Goal: Task Accomplishment & Management: Manage account settings

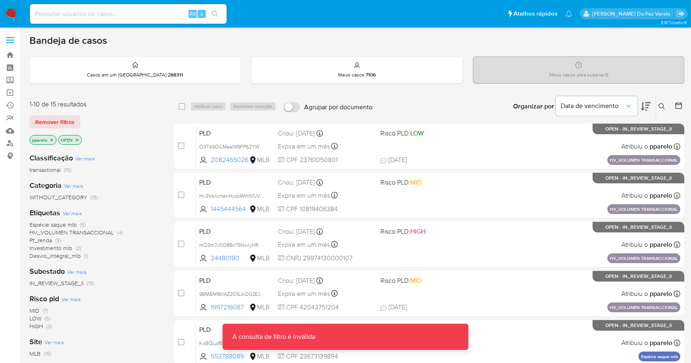
click at [664, 103] on icon at bounding box center [661, 106] width 7 height 7
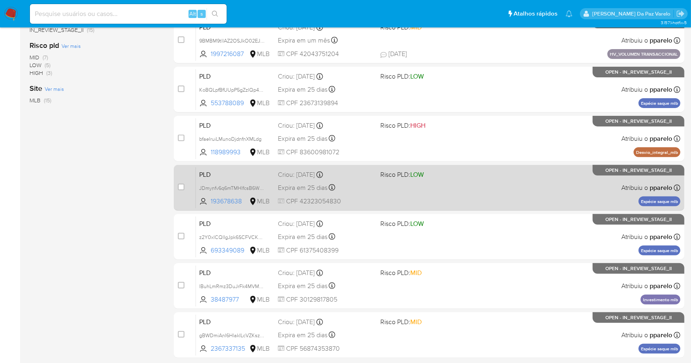
scroll to position [283, 0]
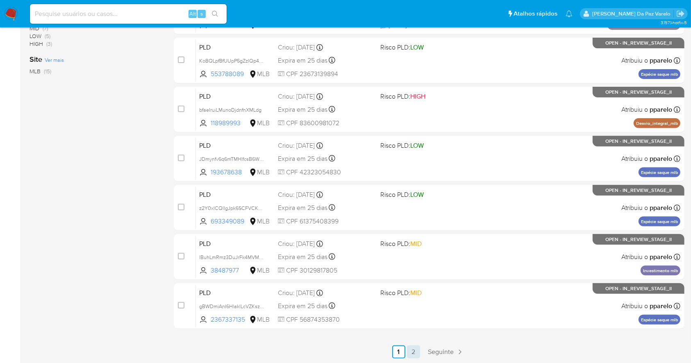
click at [410, 349] on link "2" at bounding box center [413, 352] width 13 height 13
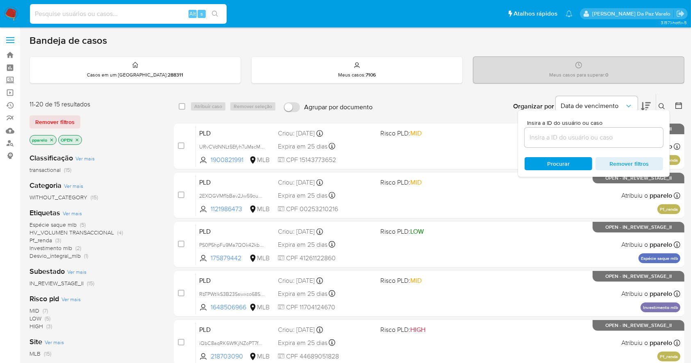
click at [119, 16] on input at bounding box center [128, 14] width 197 height 11
paste input "k9xxsA6fBK6pG7Yd4tBjrJNb"
type input "k9xxsA6fBK6pG7Yd4tBjrJNb"
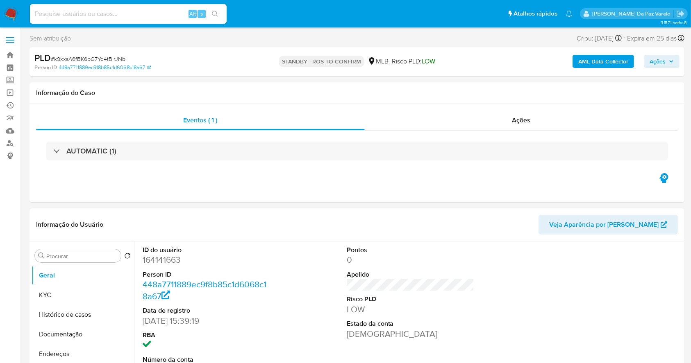
select select "10"
click at [11, 16] on img at bounding box center [11, 14] width 14 height 14
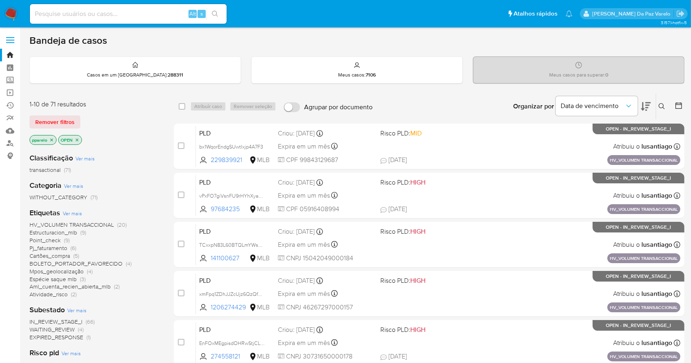
click at [136, 19] on div "Alt s" at bounding box center [128, 14] width 197 height 20
click at [138, 14] on input at bounding box center [128, 14] width 197 height 11
paste input "k9xxsA6fBK6pG7Yd4tBjrJNb"
type input "k9xxsA6fBK6pG7Yd4tBjrJNb"
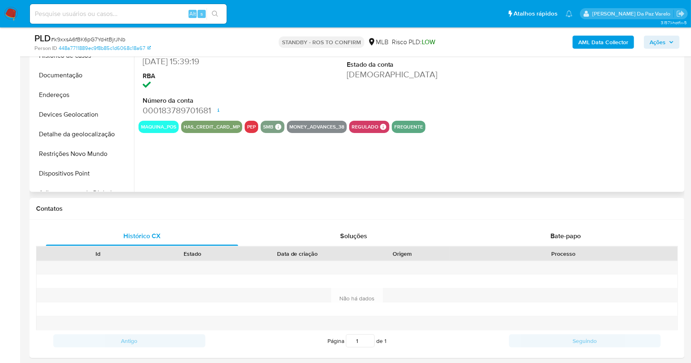
scroll to position [273, 0]
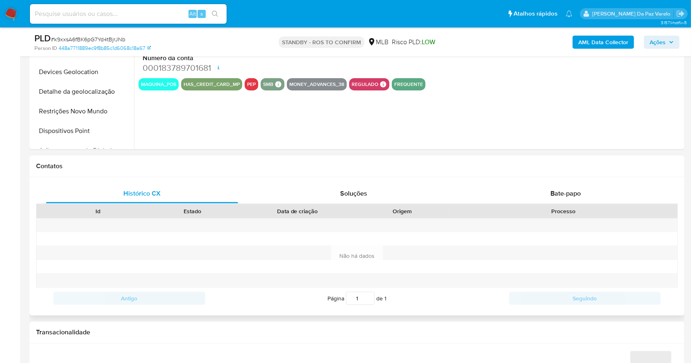
select select "10"
click at [569, 199] on div "Bate-papo" at bounding box center [565, 194] width 192 height 20
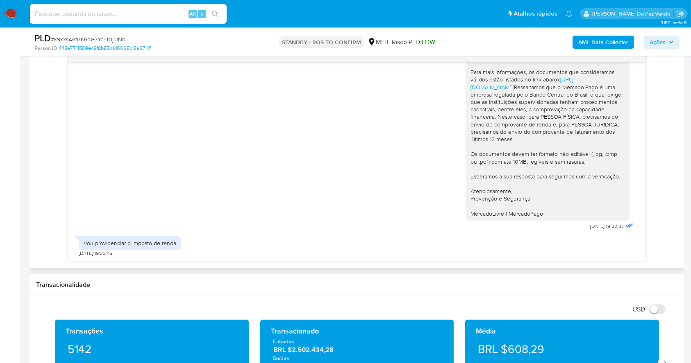
scroll to position [437, 0]
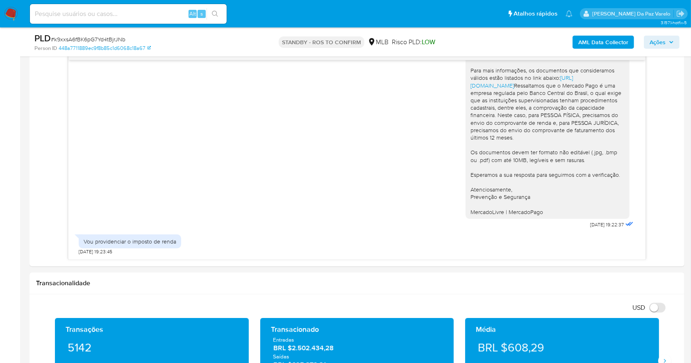
drag, startPoint x: 8, startPoint y: 9, endPoint x: 11, endPoint y: 11, distance: 4.4
click at [8, 9] on img at bounding box center [11, 14] width 14 height 14
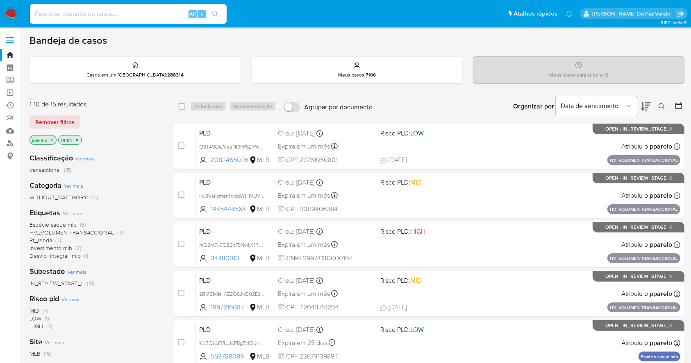
click at [661, 103] on icon at bounding box center [661, 106] width 7 height 7
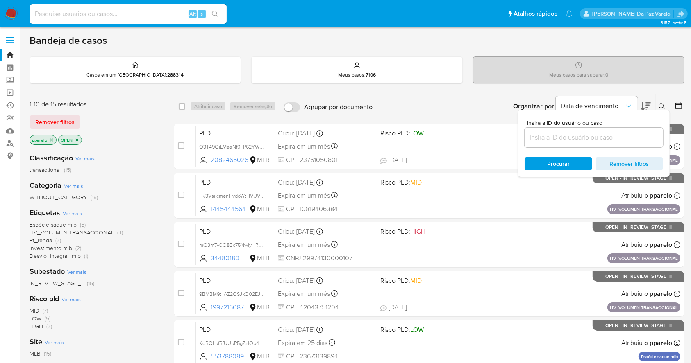
click at [609, 144] on div at bounding box center [593, 138] width 138 height 20
click at [608, 136] on input at bounding box center [593, 137] width 138 height 11
paste input "k9xxsA6fBK6pG7Yd4tBjrJNb"
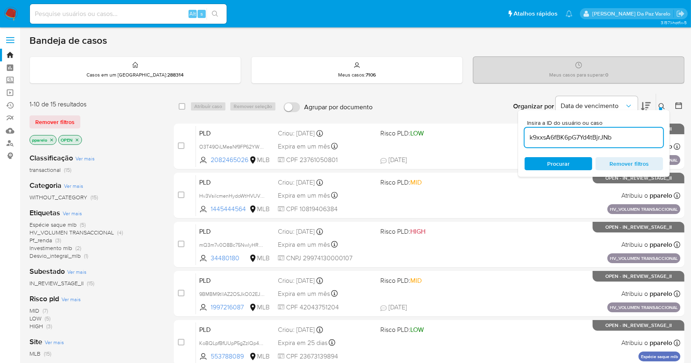
type input "k9xxsA6fBK6pG7Yd4tBjrJNb"
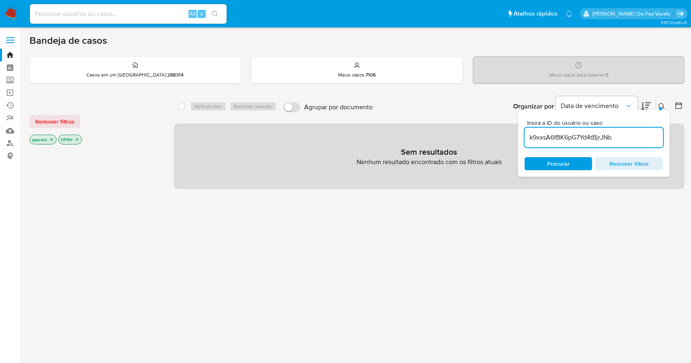
click at [52, 139] on icon "close-filter" at bounding box center [51, 139] width 5 height 5
click at [49, 139] on icon "close-filter" at bounding box center [48, 139] width 5 height 5
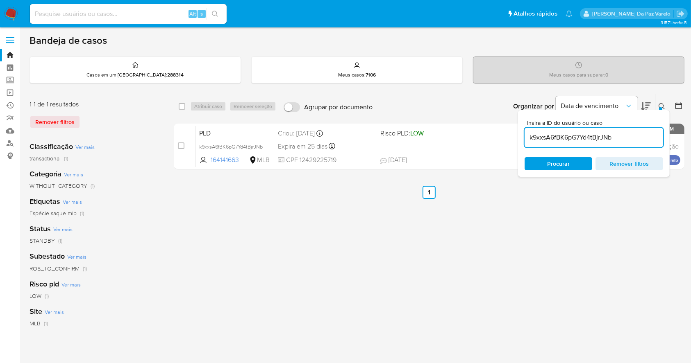
click at [186, 108] on div "select-all-cases-checkbox" at bounding box center [184, 107] width 10 height 10
click at [180, 104] on input "checkbox" at bounding box center [182, 106] width 7 height 7
checkbox input "true"
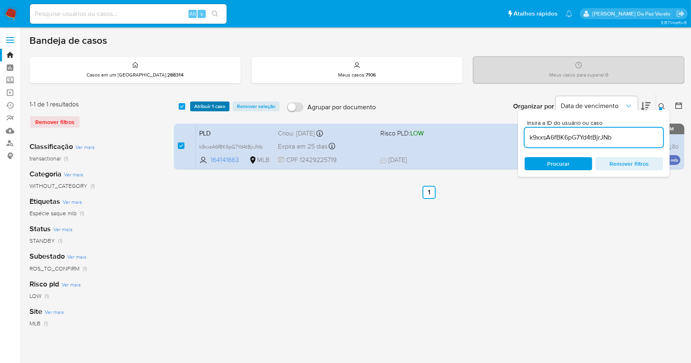
click at [216, 104] on span "Atribuir 1 caso" at bounding box center [209, 106] width 31 height 8
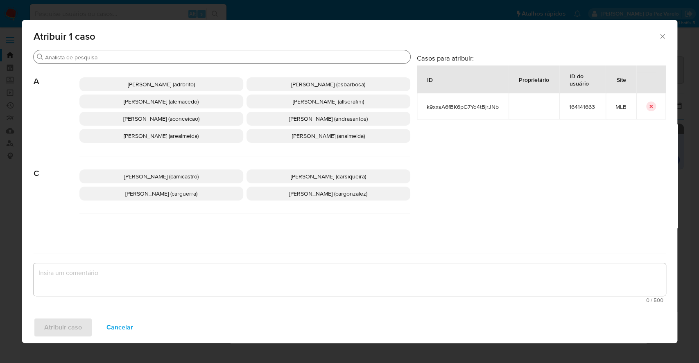
click at [233, 62] on div "Procurar" at bounding box center [222, 56] width 377 height 13
click at [236, 55] on input "Procurar" at bounding box center [226, 57] width 362 height 7
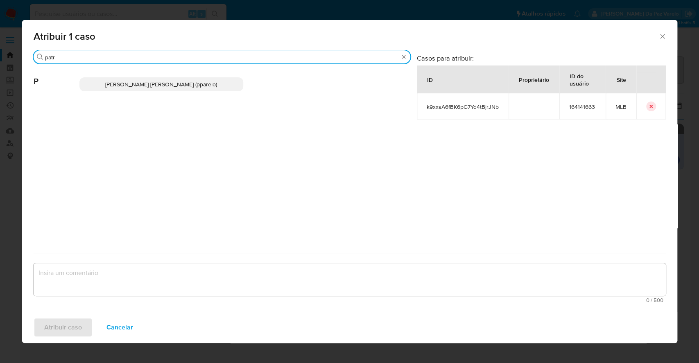
type input "patr"
click at [201, 91] on p "[PERSON_NAME] [PERSON_NAME] (pparelo)" at bounding box center [161, 84] width 164 height 14
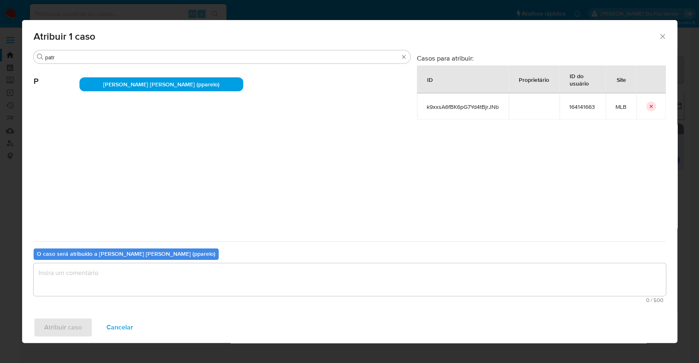
click at [217, 290] on textarea "assign-modal" at bounding box center [350, 279] width 632 height 33
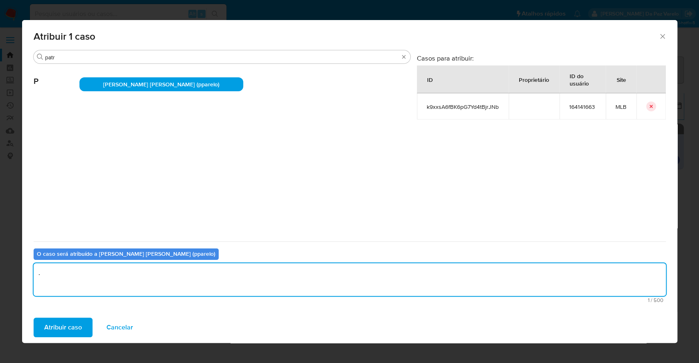
type textarea "."
click at [57, 317] on div "Atribuir caso Cancelar" at bounding box center [349, 327] width 655 height 31
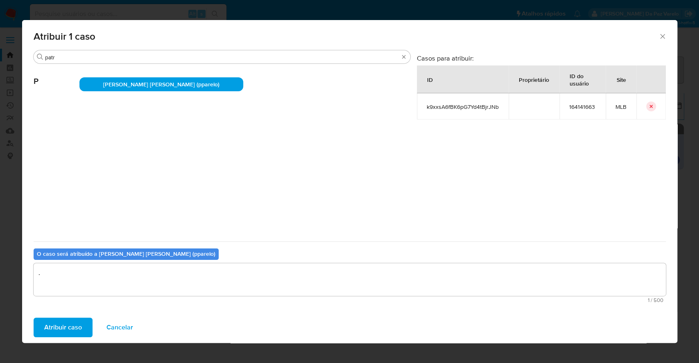
click at [59, 321] on span "Atribuir caso" at bounding box center [63, 328] width 38 height 18
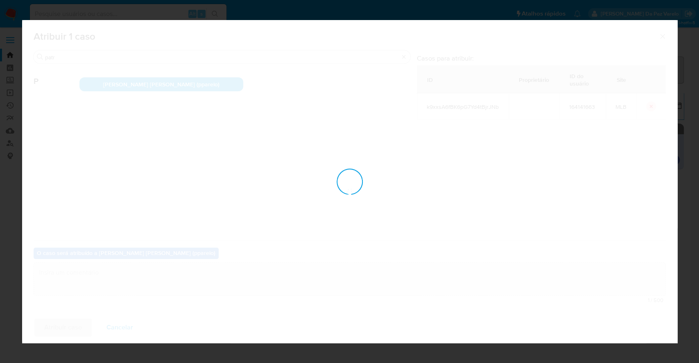
checkbox input "false"
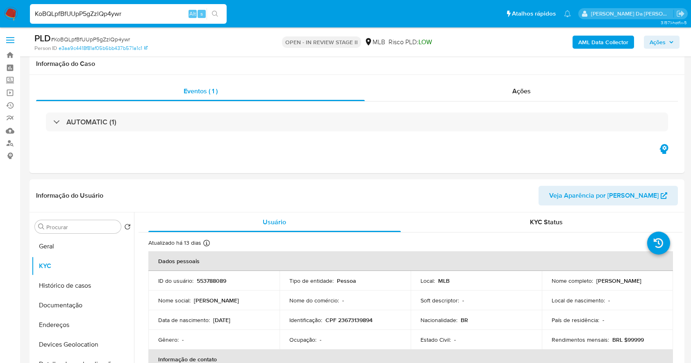
select select "10"
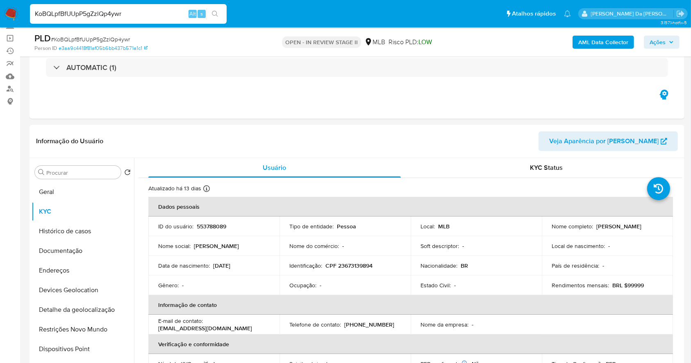
click at [135, 15] on input "KoBQLpfBfUUpP5gZzlQp4ywr" at bounding box center [128, 14] width 197 height 11
paste input "URvCVdNNLt5Efyh7uMscMw0c"
type input "URvCVdNNLt5Efyh7uMscMw0c"
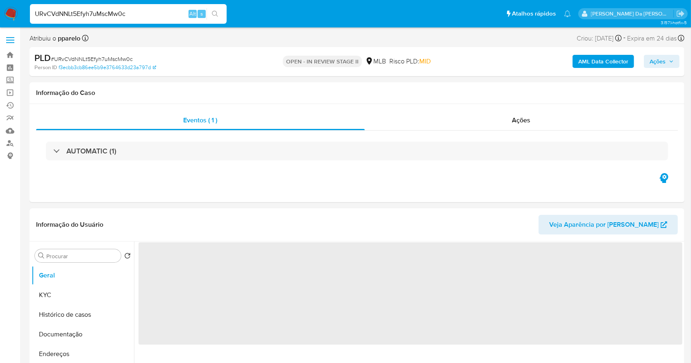
select select "10"
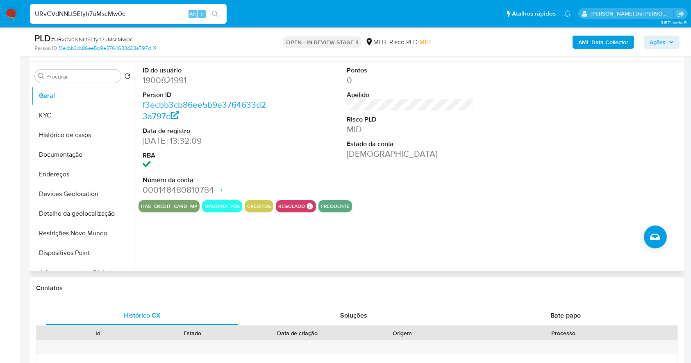
scroll to position [134, 0]
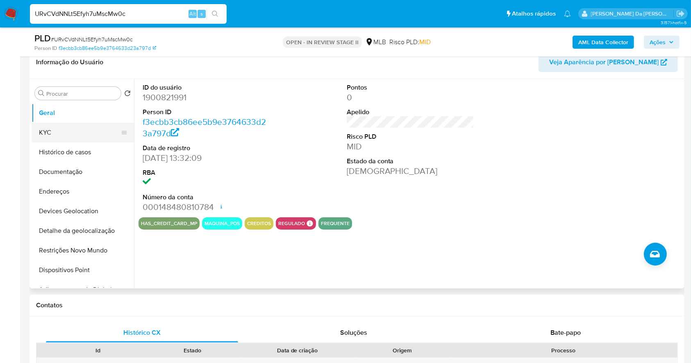
click at [75, 131] on button "KYC" at bounding box center [80, 133] width 96 height 20
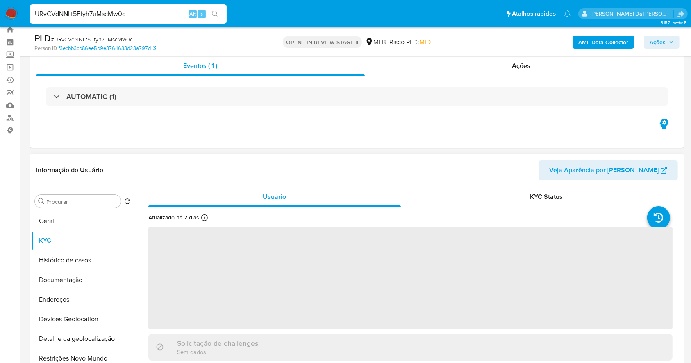
scroll to position [24, 0]
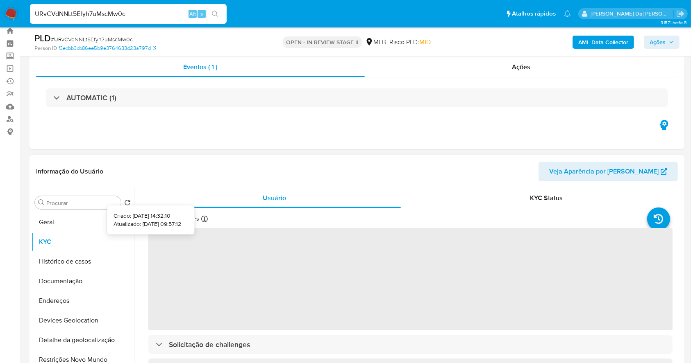
click at [203, 218] on icon at bounding box center [204, 219] width 7 height 7
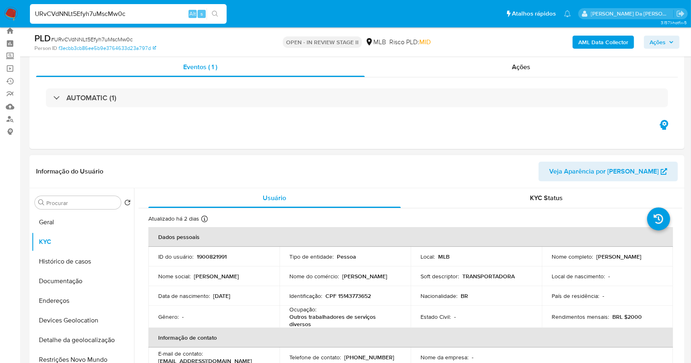
click at [203, 215] on div "Atualizado há 2 dias Criado: 15/07/2024 14:32:10 Atualizado: 30/08/2025 09:57:12" at bounding box center [190, 220] width 84 height 11
click at [201, 218] on icon at bounding box center [204, 219] width 7 height 7
click at [161, 14] on input "URvCVdNNLt5Efyh7uMscMw0c" at bounding box center [128, 14] width 197 height 11
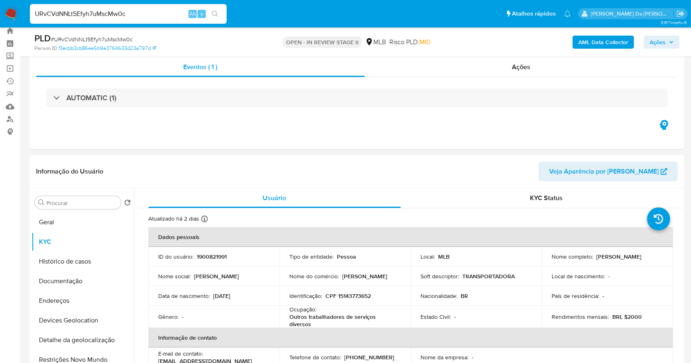
paste input "cCoZZ38ntbVS6mFJVoABvWl2"
type input "cCoZZ38ntbVS6mFJVoABvWl2"
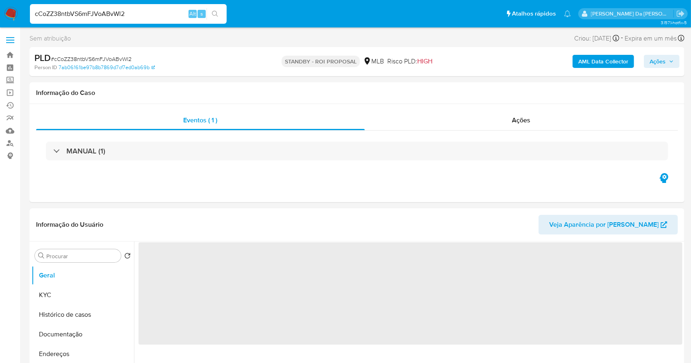
select select "10"
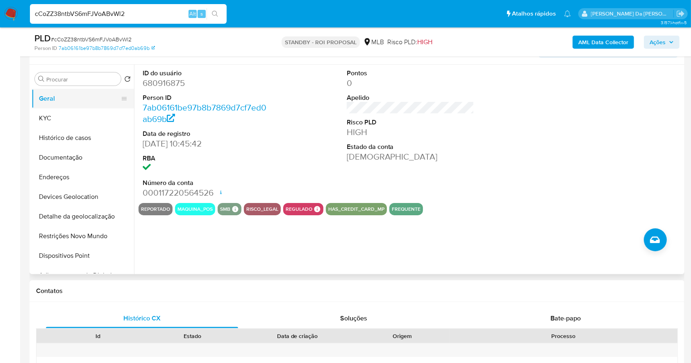
scroll to position [134, 0]
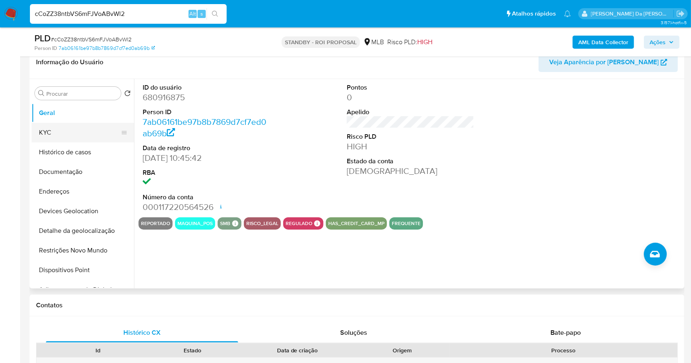
click at [85, 137] on button "KYC" at bounding box center [80, 133] width 96 height 20
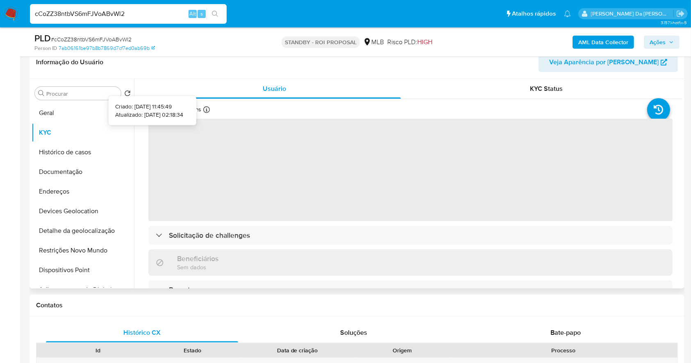
click at [207, 111] on icon at bounding box center [206, 110] width 7 height 7
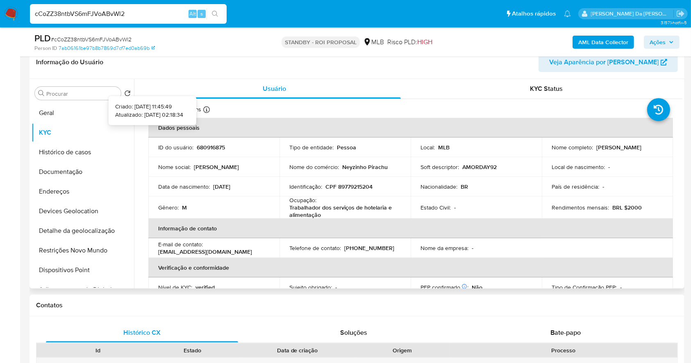
click at [205, 108] on icon at bounding box center [206, 110] width 7 height 7
click at [350, 165] on p "Neyzinho Pirachu" at bounding box center [364, 166] width 45 height 7
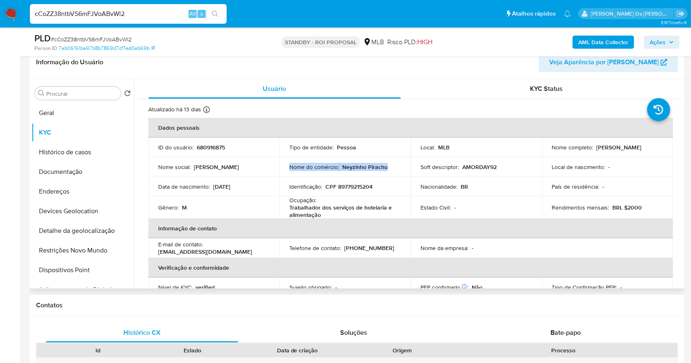
click at [350, 165] on p "Neyzinho Pirachu" at bounding box center [364, 166] width 45 height 7
copy div "Nome do comércio : Neyzinho Pirachu"
click at [469, 167] on p "AMORDAY92" at bounding box center [479, 166] width 34 height 7
copy p "AMORDAY92"
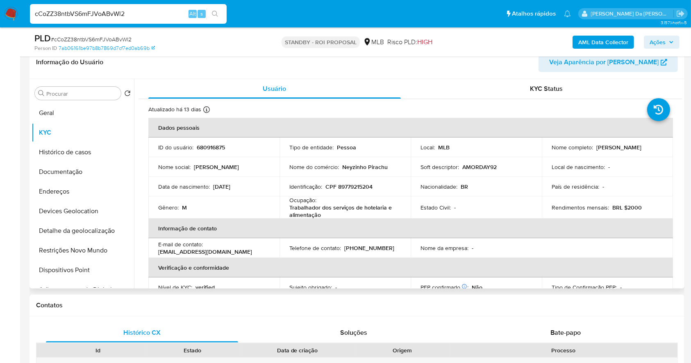
click at [420, 169] on p "Soft descriptor :" at bounding box center [439, 166] width 39 height 7
drag, startPoint x: 419, startPoint y: 169, endPoint x: 459, endPoint y: 169, distance: 39.3
click at [459, 169] on div "Soft descriptor : AMORDAY92" at bounding box center [475, 166] width 111 height 7
copy div "Soft descriptor : AMORDAY92"
click at [352, 168] on p "Neyzinho Pirachu" at bounding box center [364, 166] width 45 height 7
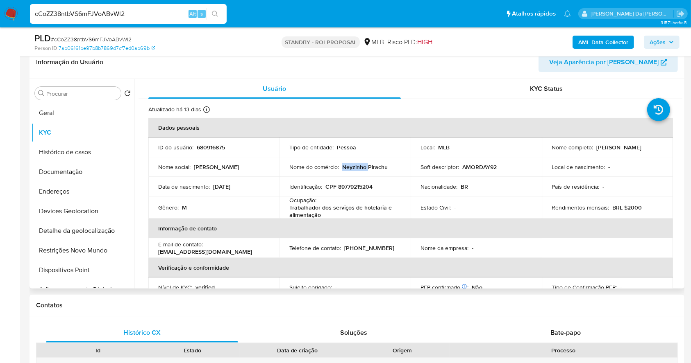
click at [352, 168] on p "Neyzinho Pirachu" at bounding box center [364, 166] width 45 height 7
drag, startPoint x: 352, startPoint y: 168, endPoint x: 382, endPoint y: 170, distance: 29.5
click at [382, 170] on p "Neyzinho Pirachu" at bounding box center [364, 166] width 45 height 7
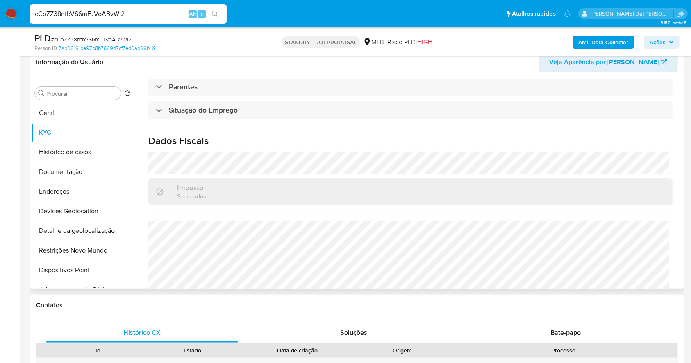
scroll to position [351, 0]
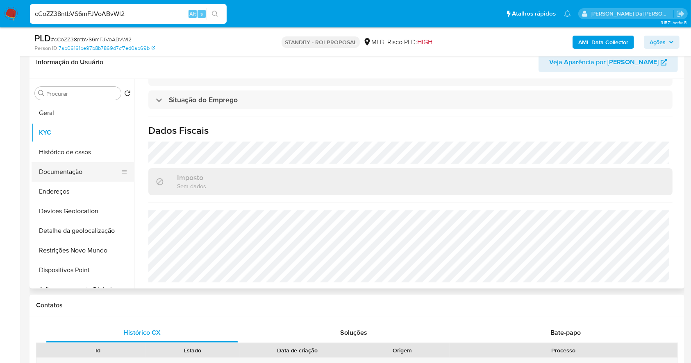
click at [63, 174] on button "Documentação" at bounding box center [80, 172] width 96 height 20
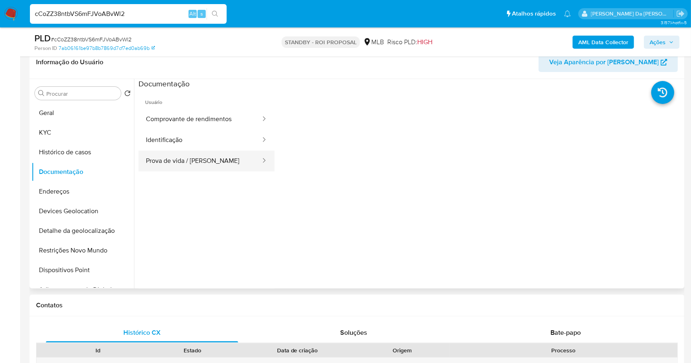
click at [179, 159] on button "Prova de vida / Selfie" at bounding box center [199, 161] width 123 height 21
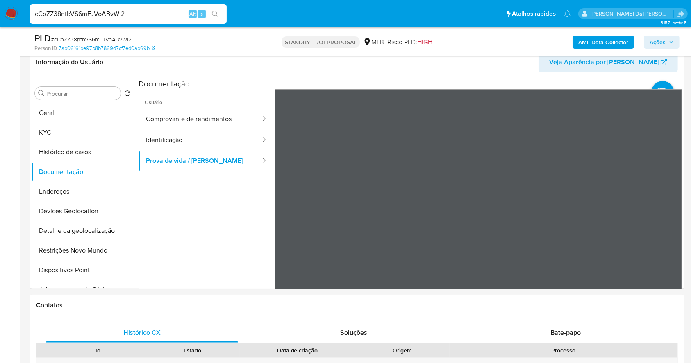
click at [146, 12] on input "cCoZZ38ntbVS6mFJVoABvWl2" at bounding box center [128, 14] width 197 height 11
paste input "Hv3VsilcmenHydoWtHVUV5JW"
type input "Hv3VsilcmenHydoWtHVUV5JW"
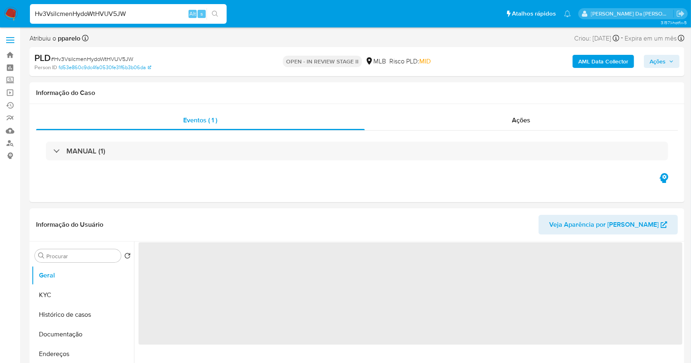
select select "10"
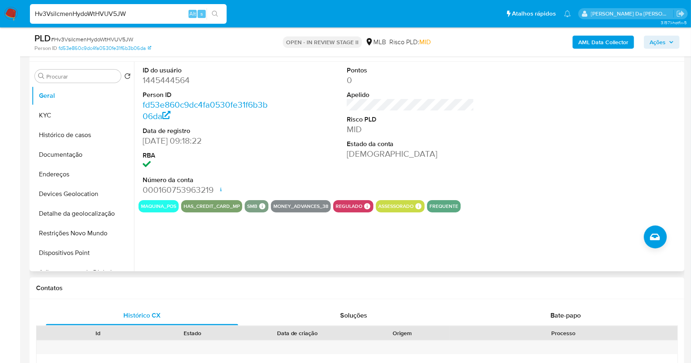
scroll to position [134, 0]
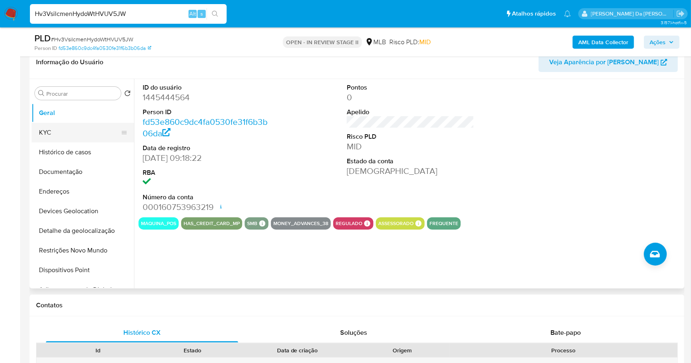
click at [62, 134] on button "KYC" at bounding box center [80, 133] width 96 height 20
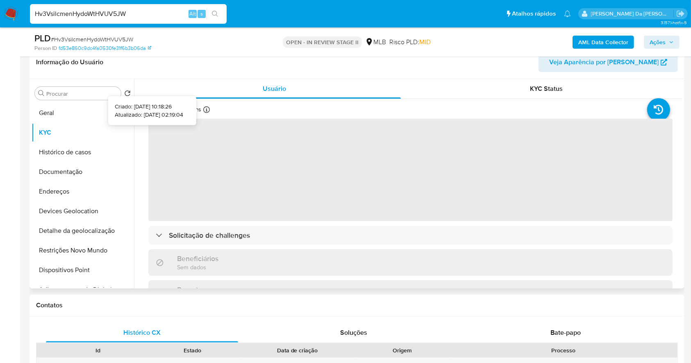
click at [205, 109] on icon at bounding box center [206, 110] width 7 height 7
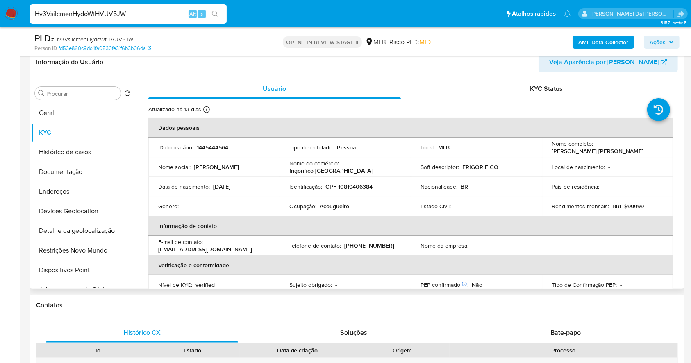
click at [206, 111] on icon at bounding box center [206, 110] width 7 height 7
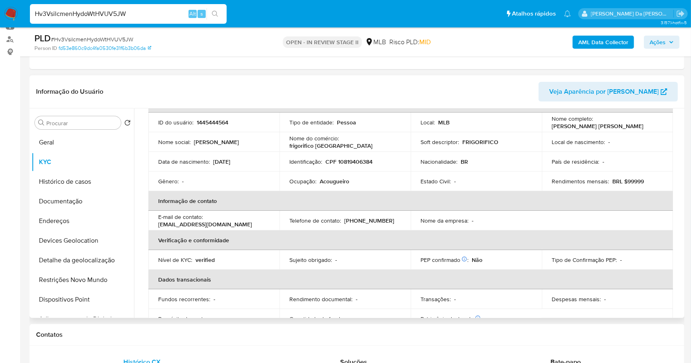
scroll to position [79, 0]
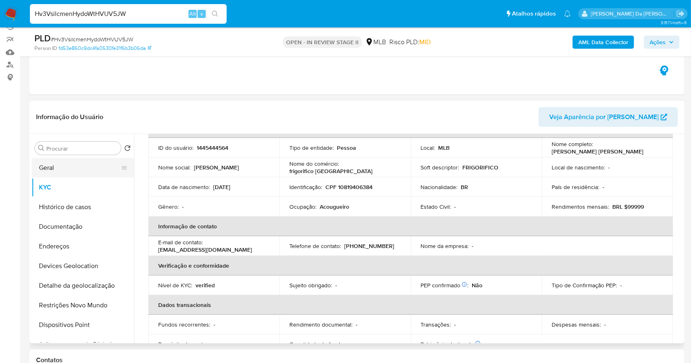
click at [51, 172] on button "Geral" at bounding box center [80, 168] width 96 height 20
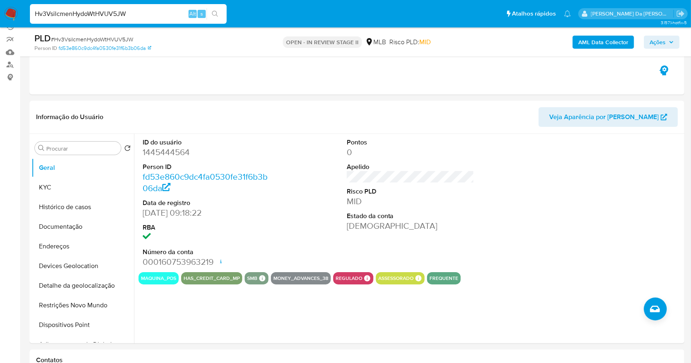
click at [102, 16] on input "Hv3VsilcmenHydoWtHVUV5JW" at bounding box center [128, 14] width 197 height 11
paste input "O3T49OiLMeaNf9FP62YW69dZ"
type input "O3T49OiLMeaNf9FP62YW69dZ"
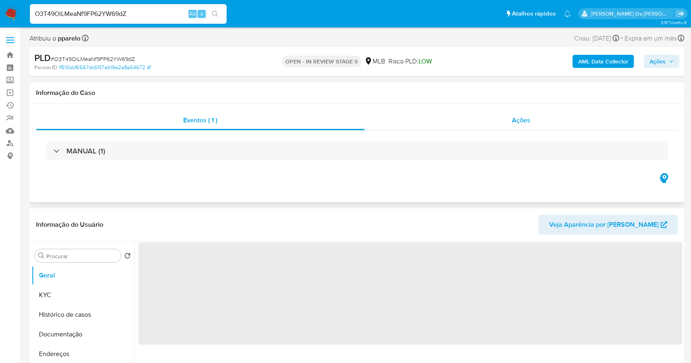
click at [524, 120] on span "Ações" at bounding box center [521, 120] width 18 height 9
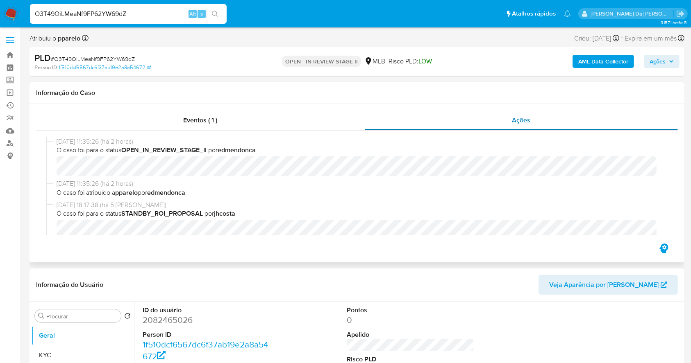
select select "10"
click at [147, 17] on input "O3T49OiLMeaNf9FP62YW69dZ" at bounding box center [128, 14] width 197 height 11
paste input "czjv0XcwM15j8IDAVYxktC3V"
type input "czjv0XcwM15j8IDAVYxktC3V"
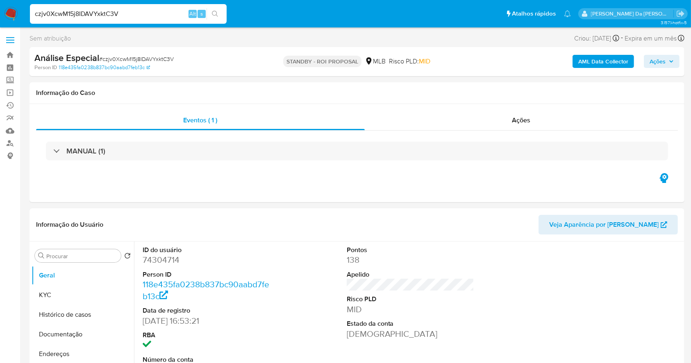
select select "10"
click at [10, 12] on img at bounding box center [11, 14] width 14 height 14
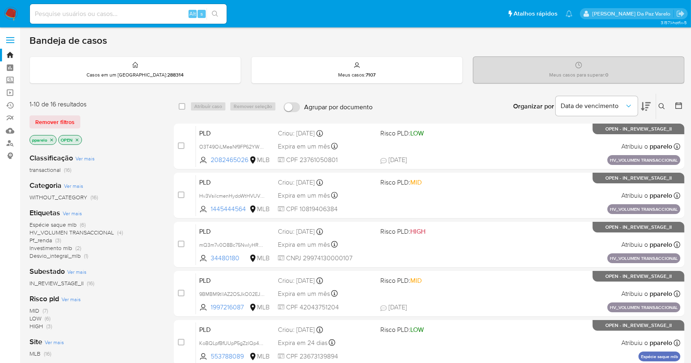
click at [664, 109] on button at bounding box center [663, 107] width 14 height 10
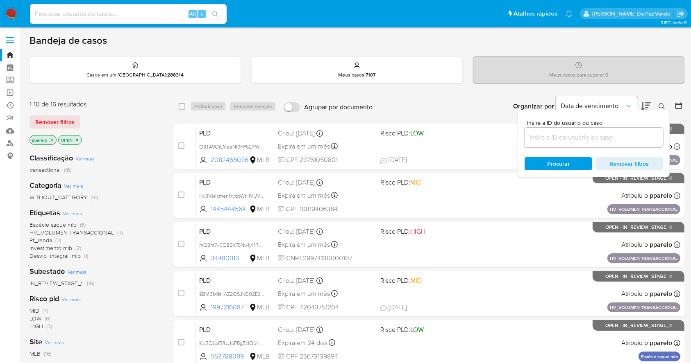
click at [628, 143] on div at bounding box center [593, 138] width 138 height 20
click at [626, 138] on input at bounding box center [593, 137] width 138 height 11
paste input "czjv0XcwM15j8IDAVYxktC3V"
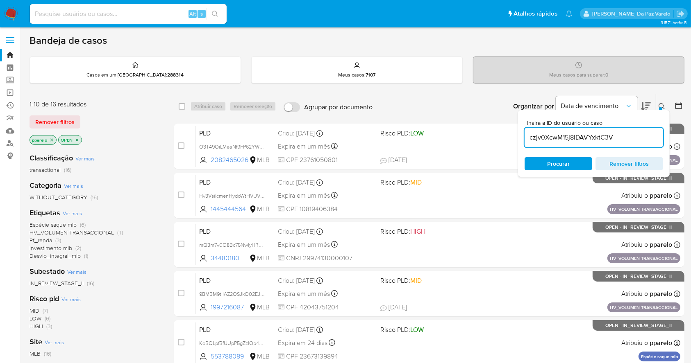
type input "czjv0XcwM15j8IDAVYxktC3V"
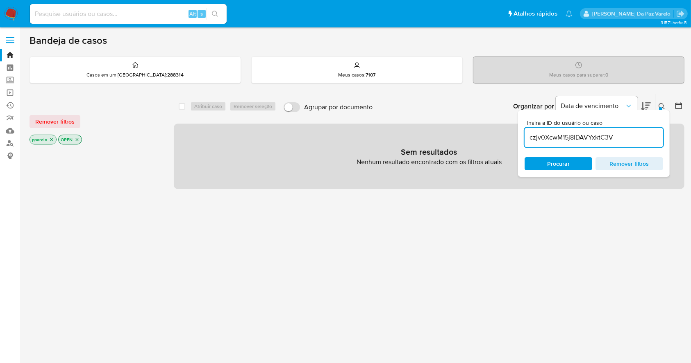
click at [50, 135] on p "pparelo" at bounding box center [43, 139] width 26 height 9
click at [52, 137] on icon "close-filter" at bounding box center [51, 139] width 5 height 5
click at [51, 138] on p "OPEN" at bounding box center [41, 139] width 23 height 9
click at [49, 139] on icon "close-filter" at bounding box center [48, 139] width 5 height 5
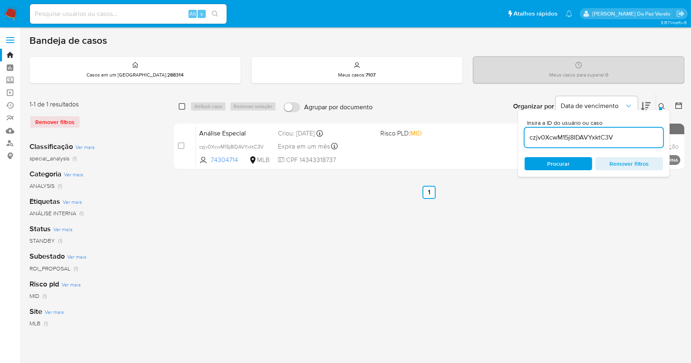
click at [181, 104] on input "checkbox" at bounding box center [182, 106] width 7 height 7
checkbox input "true"
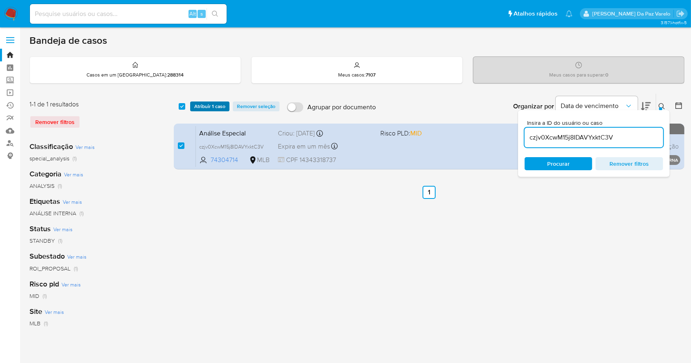
click at [192, 108] on button "Atribuir 1 caso" at bounding box center [209, 107] width 39 height 10
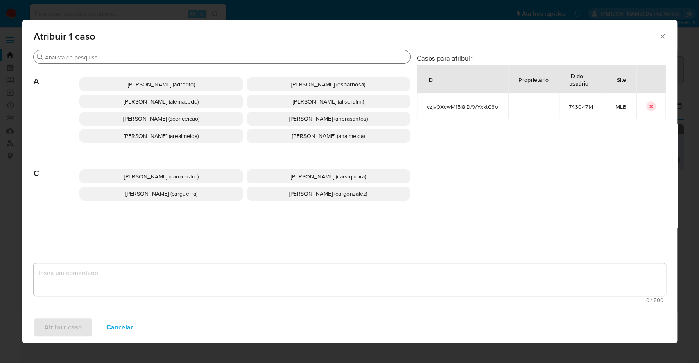
click at [219, 54] on input "Procurar" at bounding box center [226, 57] width 362 height 7
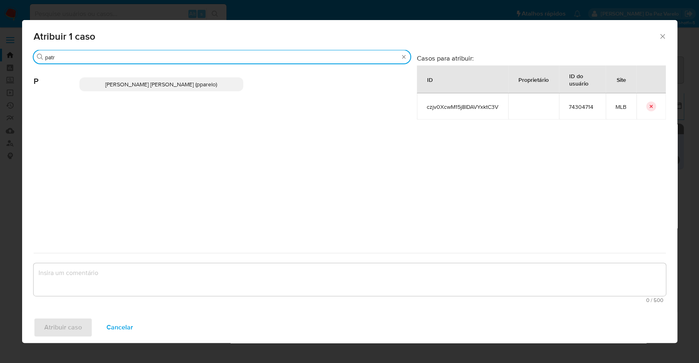
type input "patr"
click at [172, 82] on span "Patricia Aparecida Da Paz Varelo (pparelo)" at bounding box center [161, 84] width 112 height 8
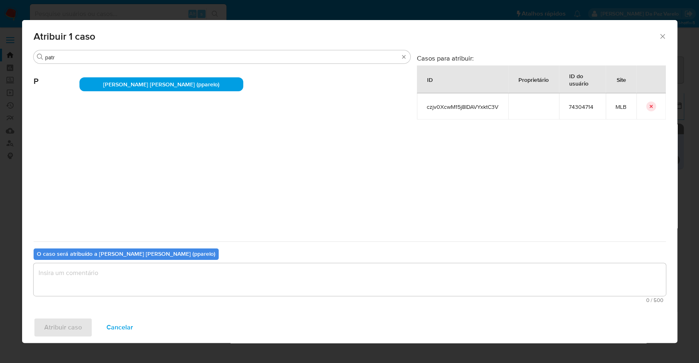
click at [181, 280] on textarea "assign-modal" at bounding box center [350, 279] width 632 height 33
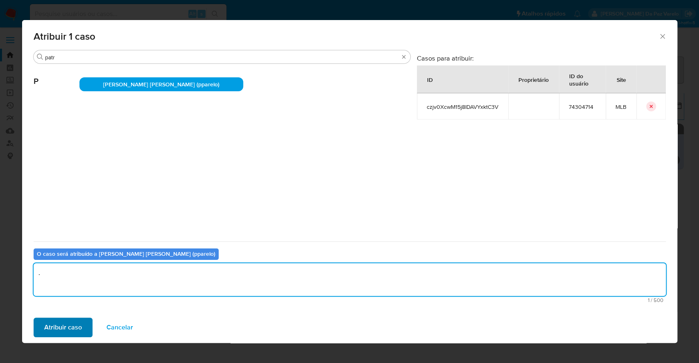
type textarea "."
click at [65, 331] on span "Atribuir caso" at bounding box center [63, 328] width 38 height 18
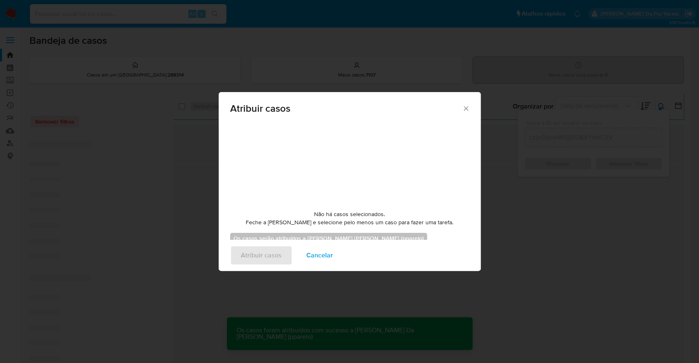
checkbox input "false"
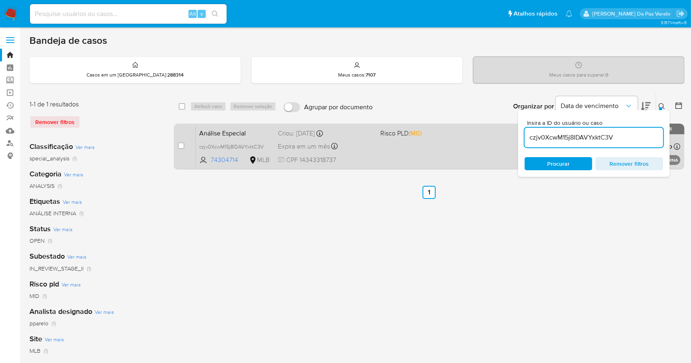
click at [406, 159] on div "Análise Especial czjv0XcwM15j8IDAVYxktC3V 74304714 MLB Risco PLD: MID Criou: 21…" at bounding box center [438, 146] width 484 height 41
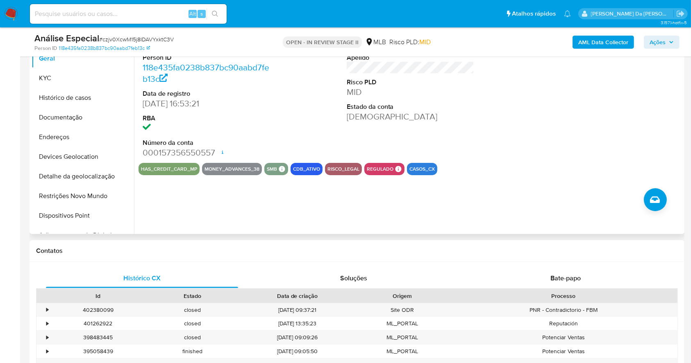
select select "10"
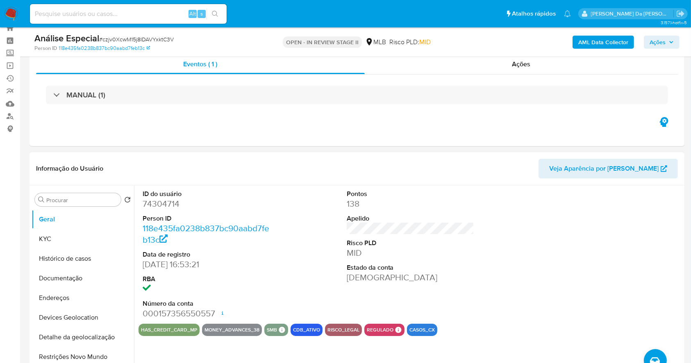
scroll to position [24, 0]
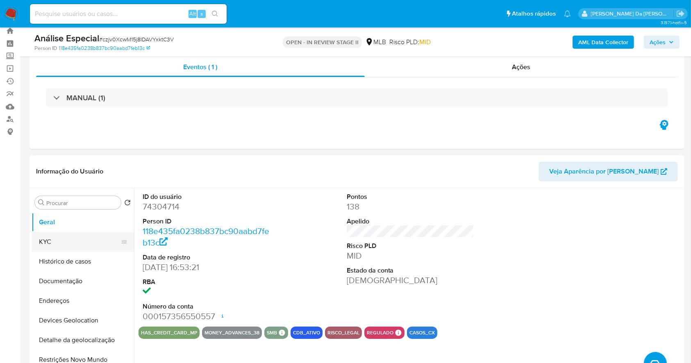
click at [62, 241] on button "KYC" at bounding box center [80, 242] width 96 height 20
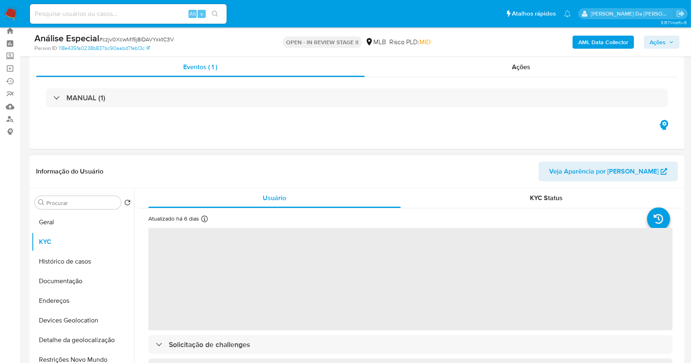
click at [201, 219] on icon at bounding box center [204, 219] width 7 height 7
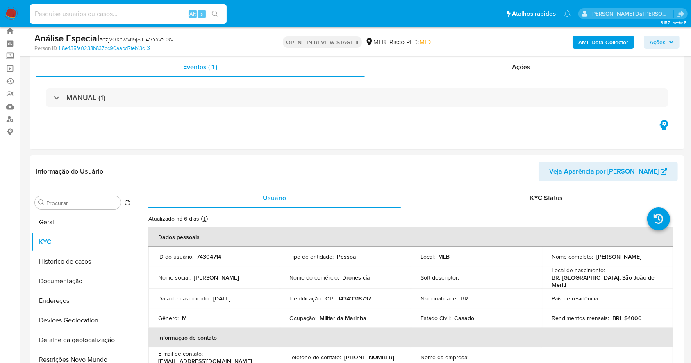
click at [141, 11] on input at bounding box center [128, 14] width 197 height 11
paste input "czjv0XcwM15j8IDAVYxktC3V"
type input "czjv0XcwM15j8IDAVYxktC3V"
click at [526, 67] on span "Ações" at bounding box center [521, 66] width 18 height 9
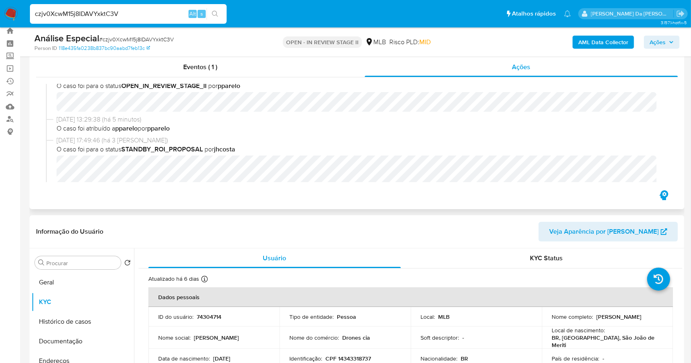
scroll to position [0, 0]
